Goal: Ask a question

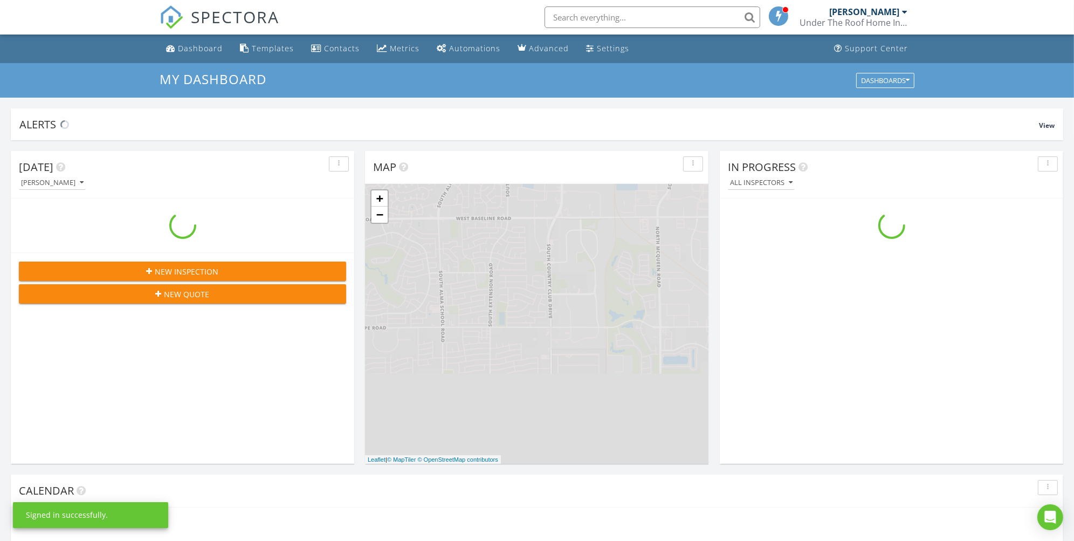
scroll to position [1000, 1093]
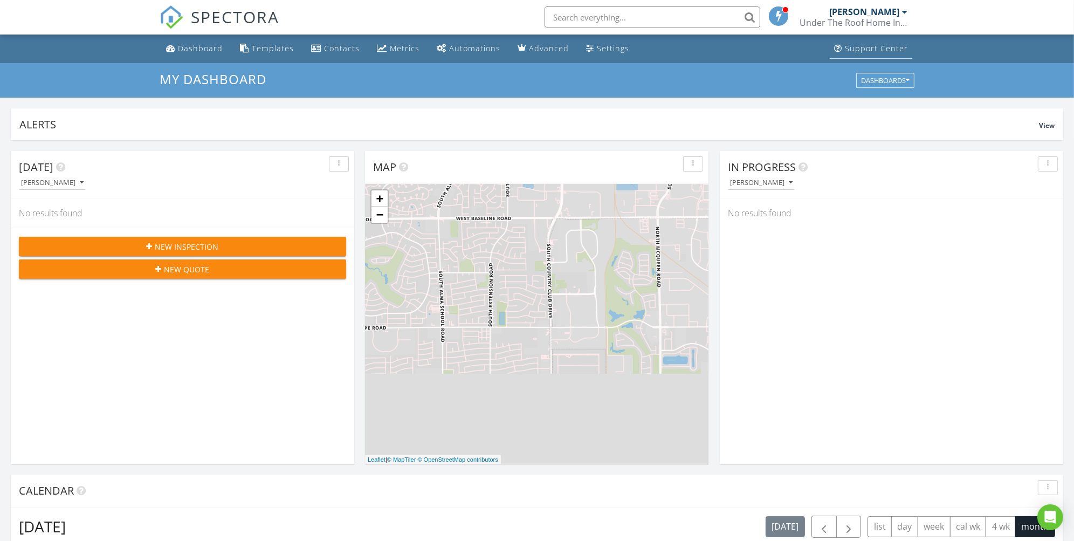
click at [873, 52] on div "Support Center" at bounding box center [876, 48] width 63 height 10
click at [861, 49] on div "Support Center" at bounding box center [876, 48] width 63 height 10
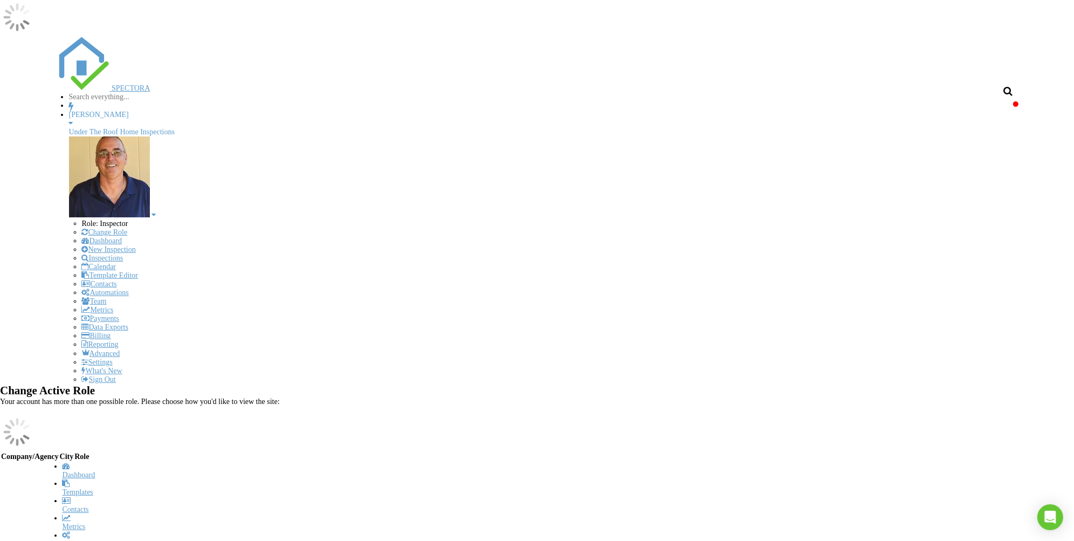
scroll to position [1000, 1093]
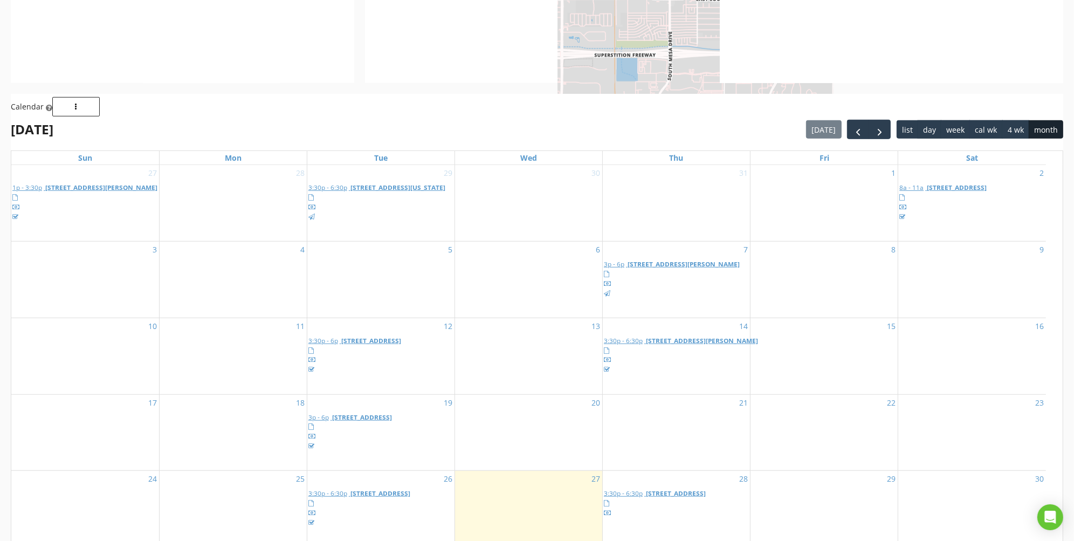
scroll to position [976, 0]
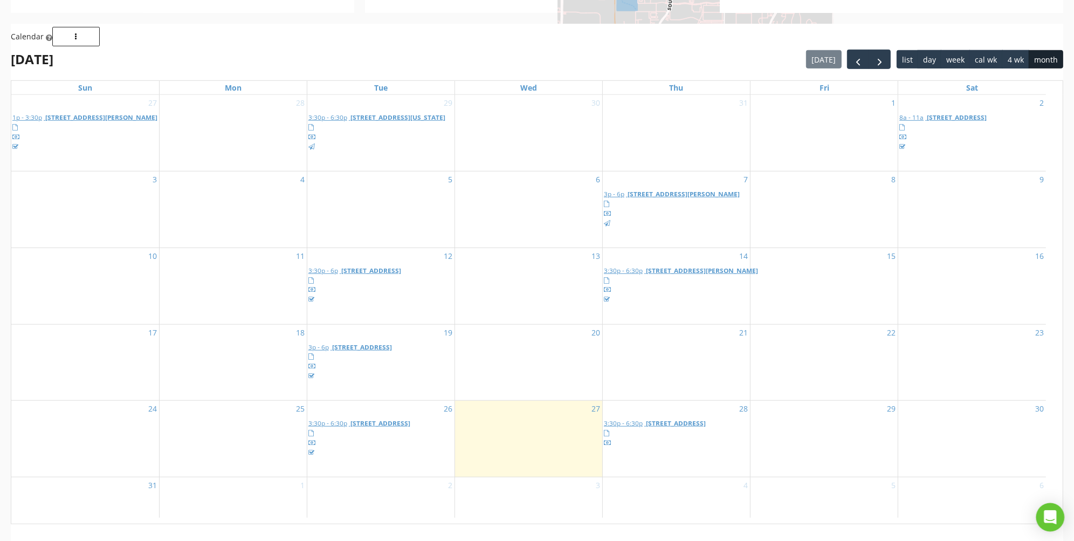
click at [1050, 519] on icon "Open Intercom Messenger" at bounding box center [1050, 517] width 12 height 14
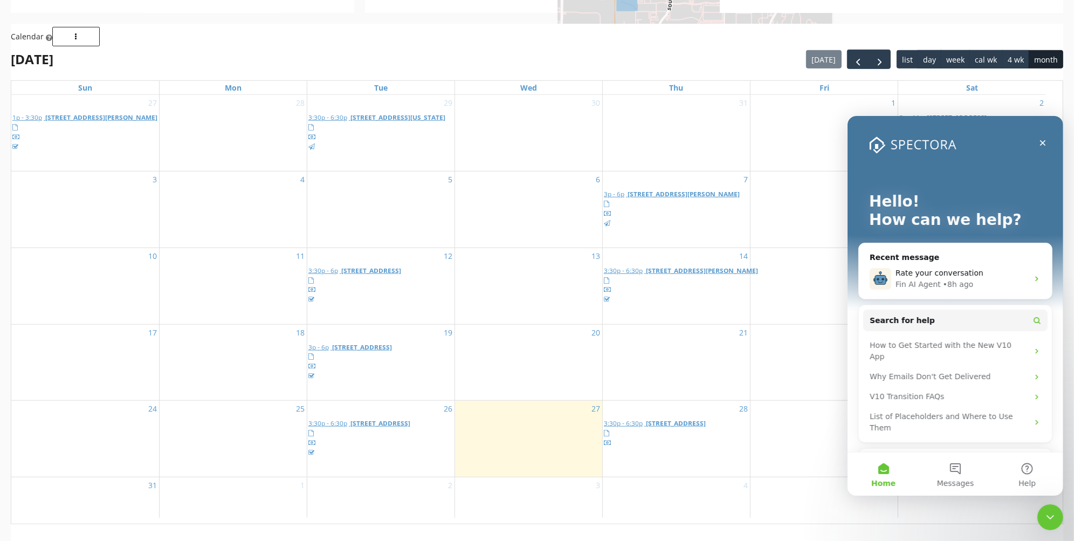
scroll to position [0, 0]
click at [1025, 469] on button "Help" at bounding box center [1027, 473] width 72 height 43
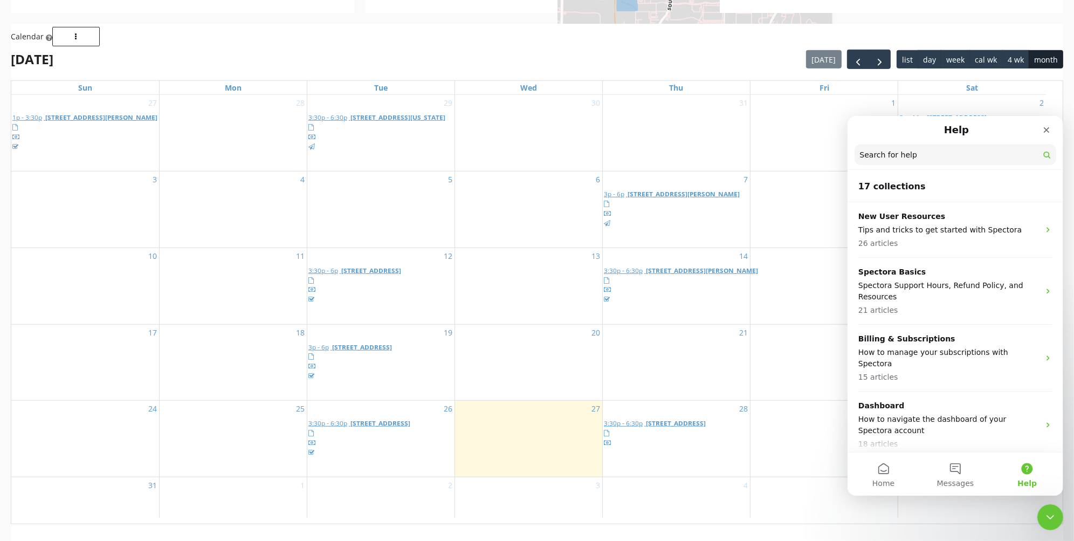
click at [880, 162] on input "Search for help" at bounding box center [955, 153] width 202 height 21
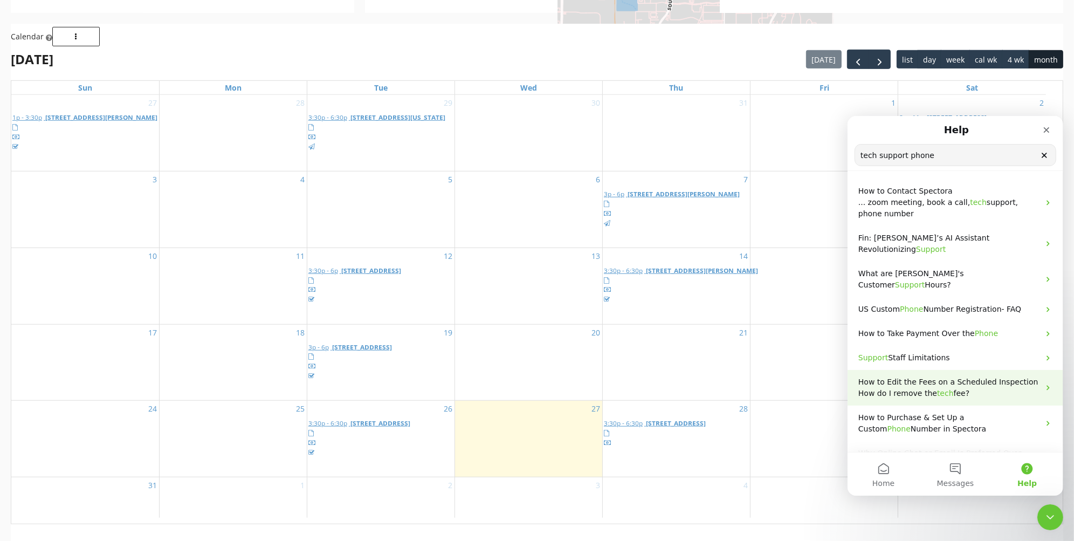
type input "tech support phone"
click at [984, 376] on div "How to Edit the Fees on a Scheduled Inspection How do I remove the tech fee?" at bounding box center [948, 387] width 181 height 23
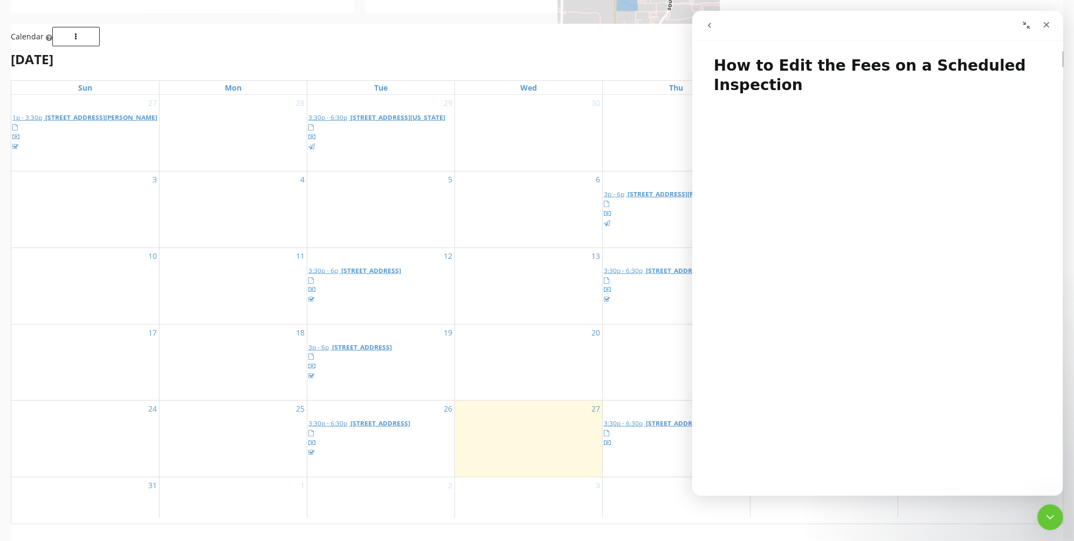
click at [714, 29] on button "go back" at bounding box center [709, 25] width 20 height 20
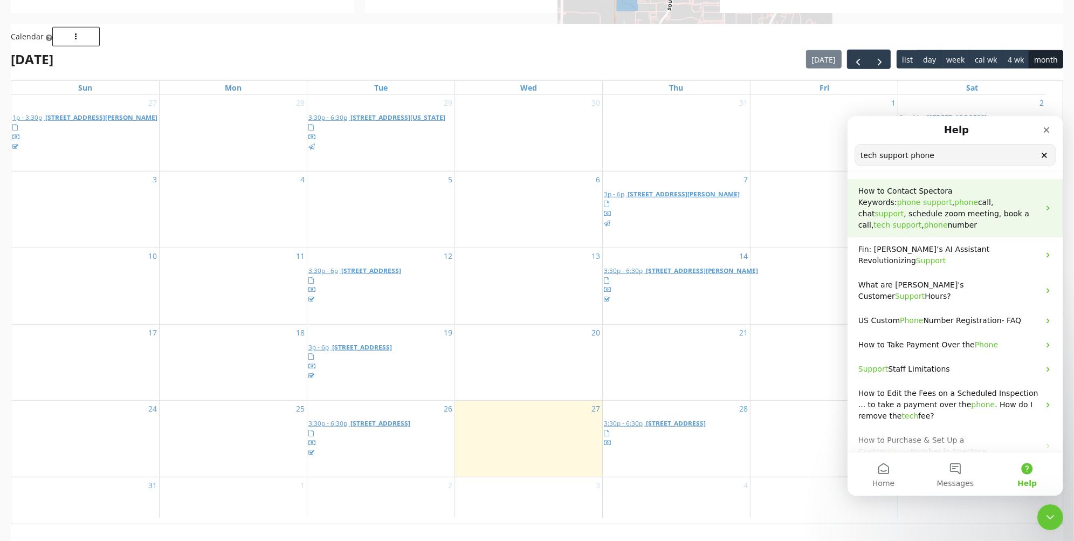
click at [937, 198] on span "support" at bounding box center [937, 201] width 29 height 9
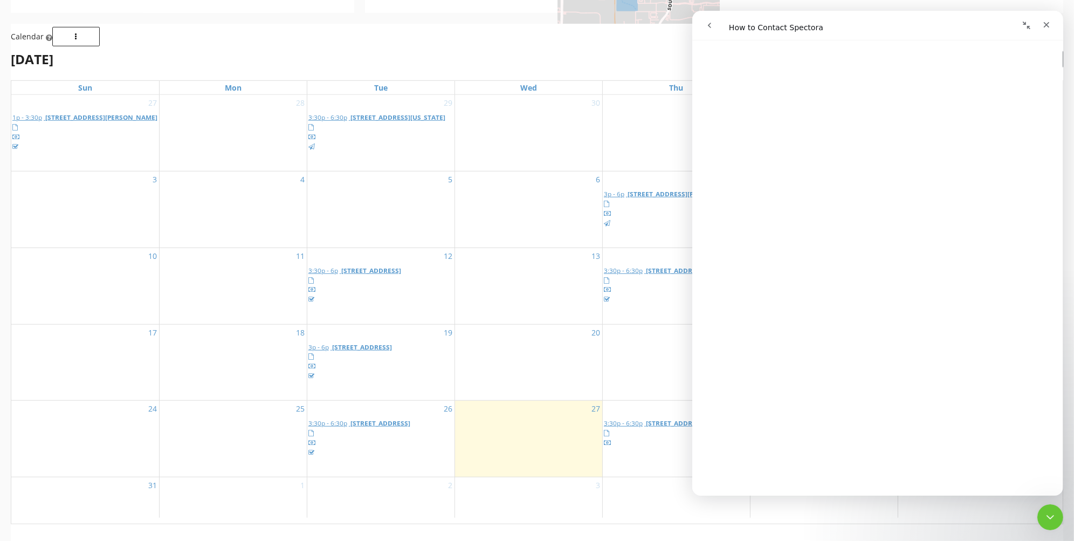
scroll to position [634, 0]
